Goal: Find specific page/section: Find specific page/section

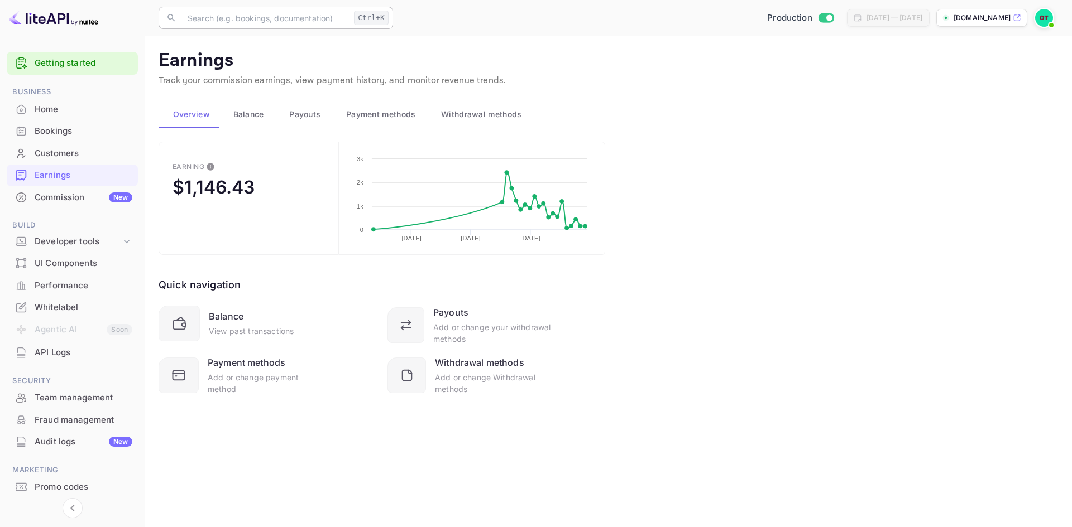
click at [237, 14] on input "text" at bounding box center [265, 18] width 169 height 22
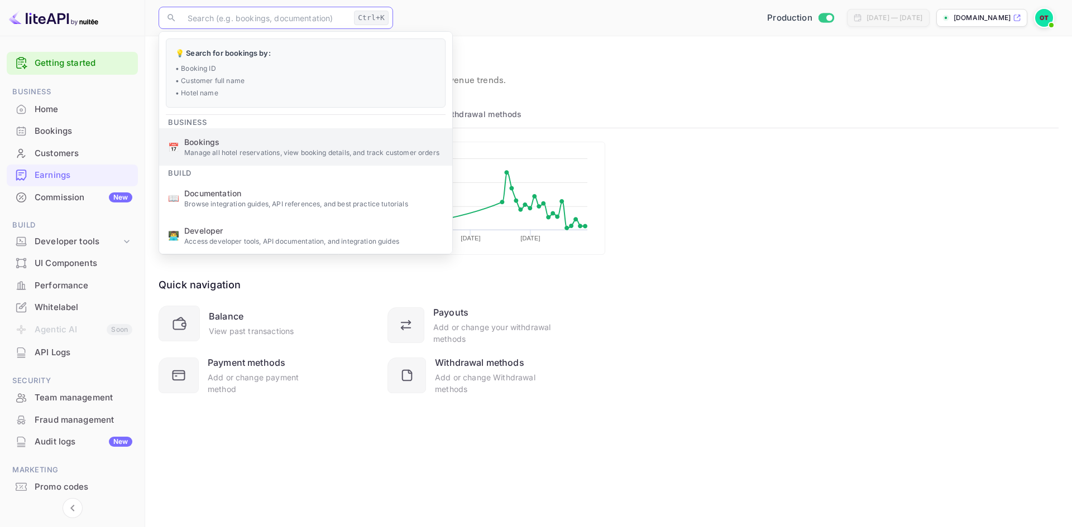
click at [228, 155] on p "Manage all hotel reservations, view booking details, and track customer orders" at bounding box center [313, 153] width 259 height 10
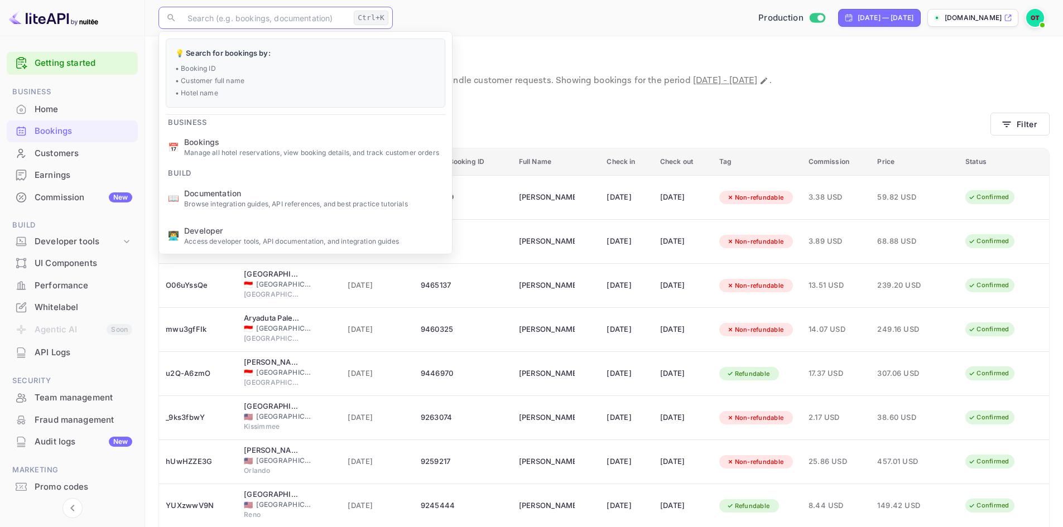
click at [525, 61] on p "Bookings" at bounding box center [604, 61] width 891 height 22
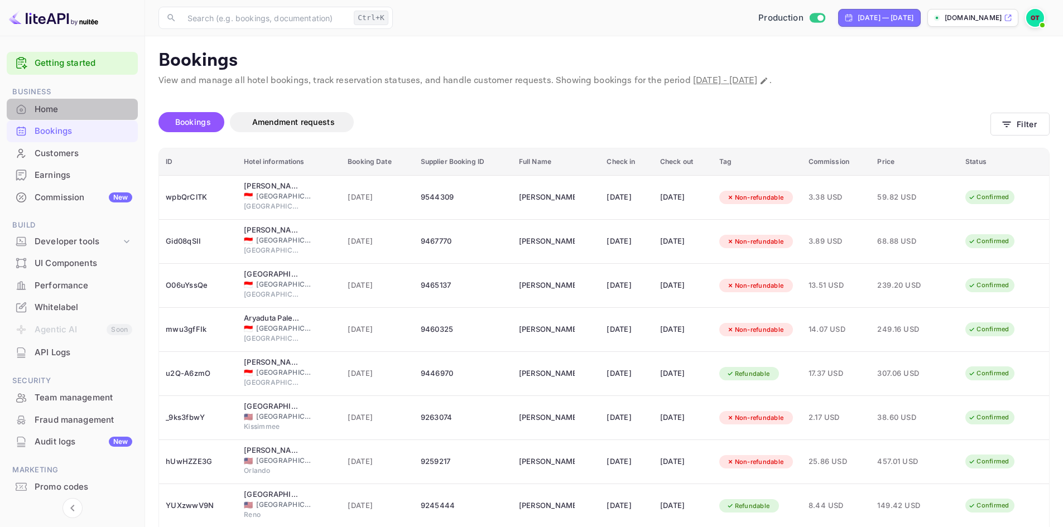
click at [60, 113] on div "Home" at bounding box center [84, 109] width 98 height 13
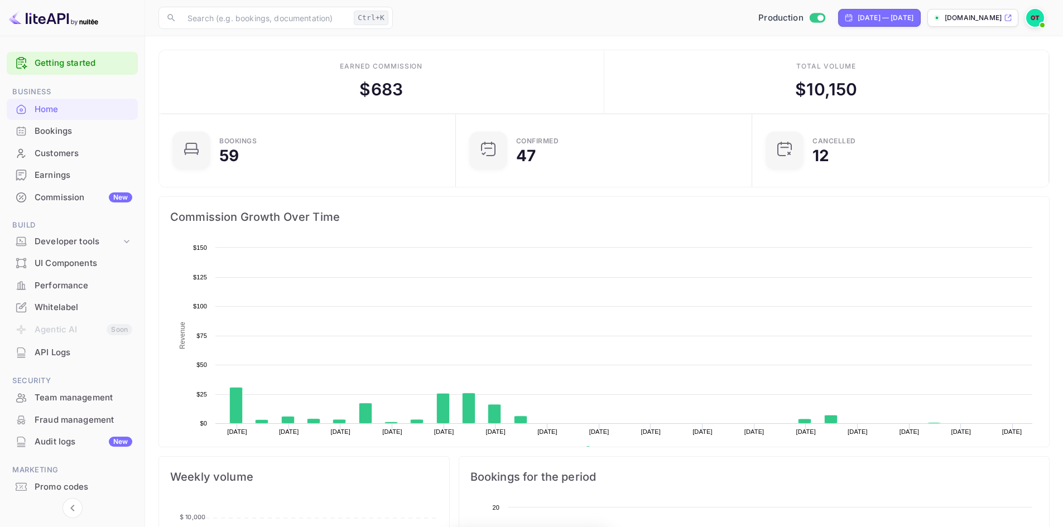
scroll to position [173, 281]
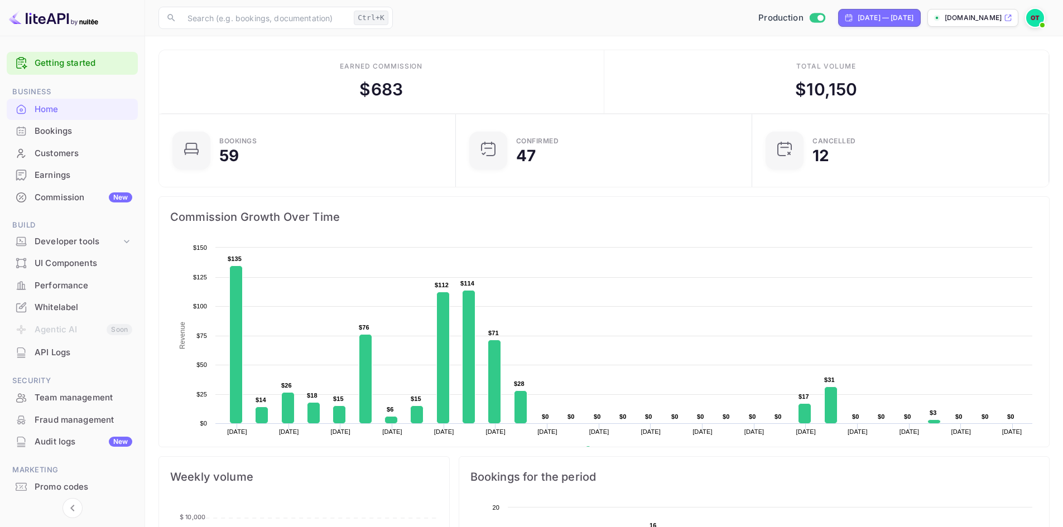
click at [56, 303] on div "Whitelabel" at bounding box center [84, 307] width 98 height 13
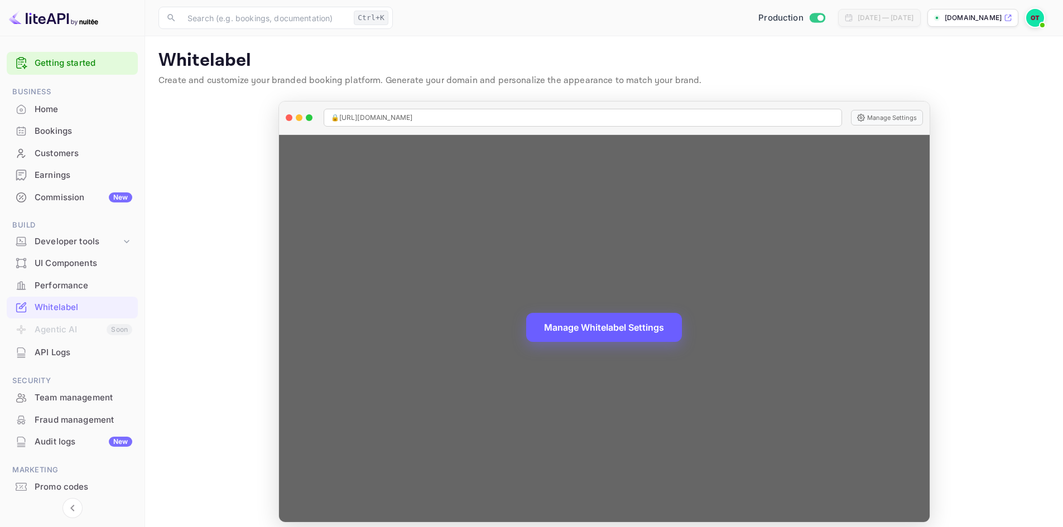
click at [623, 330] on button "Manage Whitelabel Settings" at bounding box center [604, 327] width 156 height 29
